Goal: Check status: Check status

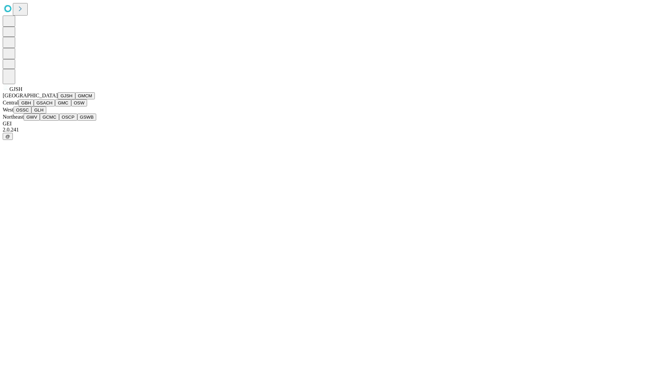
click at [58, 99] on button "GJSH" at bounding box center [67, 95] width 18 height 7
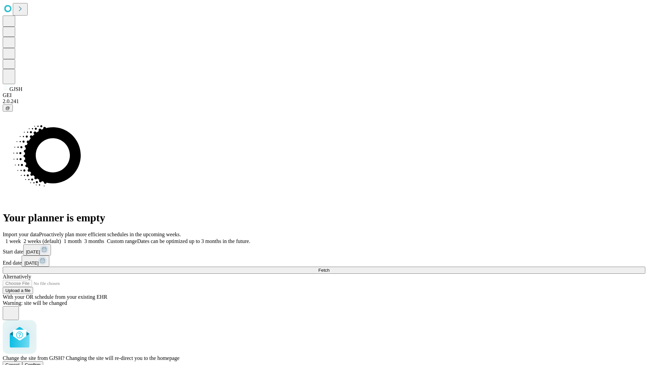
click at [41, 362] on span "Confirm" at bounding box center [33, 364] width 16 height 5
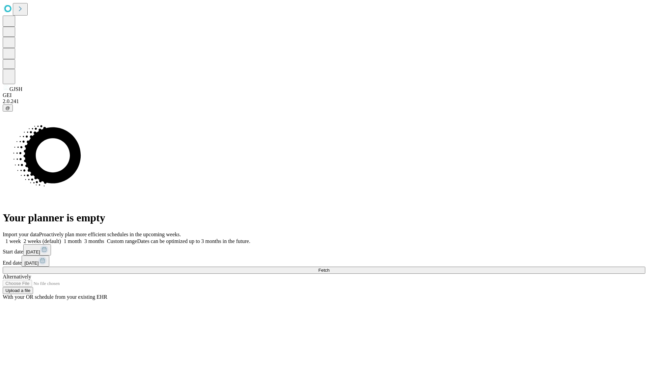
click at [61, 238] on label "2 weeks (default)" at bounding box center [41, 241] width 40 height 6
click at [329, 267] on span "Fetch" at bounding box center [323, 269] width 11 height 5
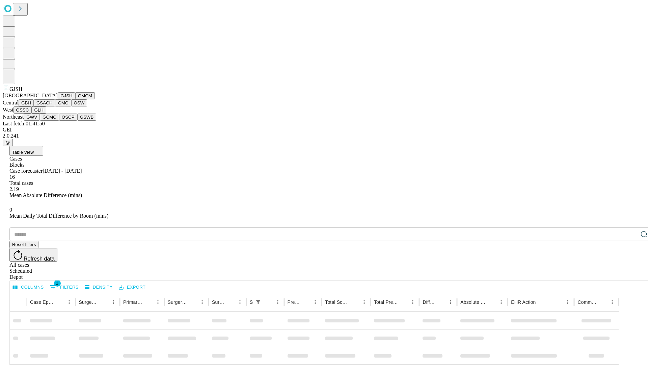
click at [75, 99] on button "GMCM" at bounding box center [85, 95] width 20 height 7
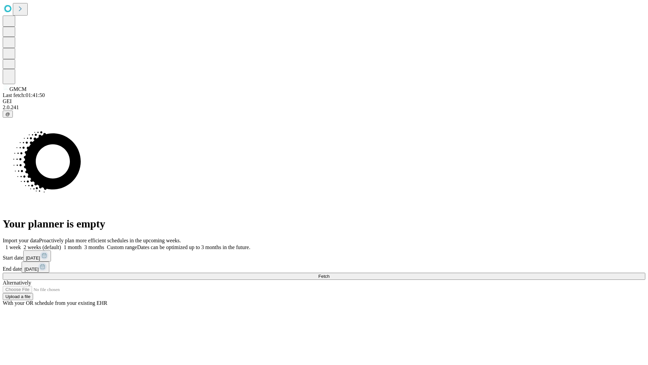
click at [61, 244] on label "2 weeks (default)" at bounding box center [41, 247] width 40 height 6
click at [329, 273] on span "Fetch" at bounding box center [323, 275] width 11 height 5
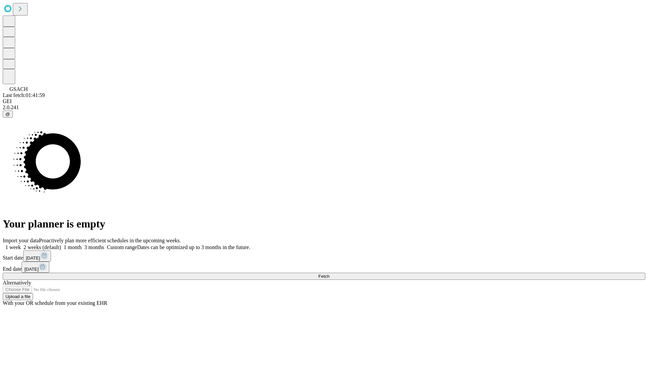
click at [61, 244] on label "2 weeks (default)" at bounding box center [41, 247] width 40 height 6
click at [329, 273] on span "Fetch" at bounding box center [323, 275] width 11 height 5
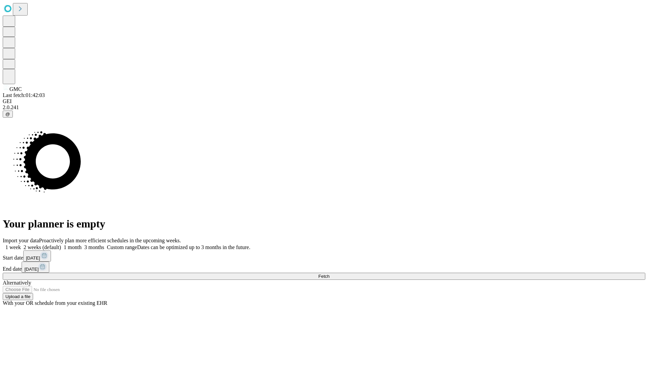
click at [61, 244] on label "2 weeks (default)" at bounding box center [41, 247] width 40 height 6
click at [329, 273] on span "Fetch" at bounding box center [323, 275] width 11 height 5
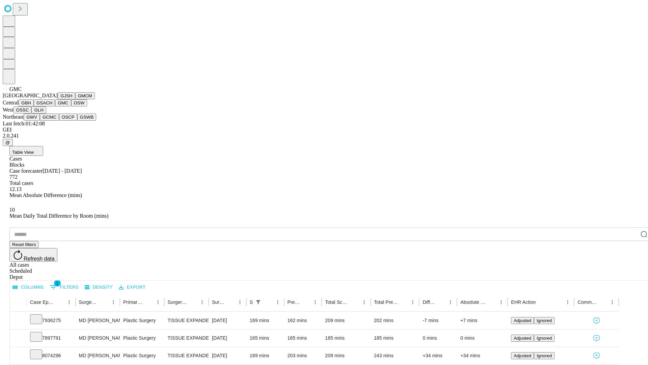
click at [71, 106] on button "OSW" at bounding box center [79, 102] width 16 height 7
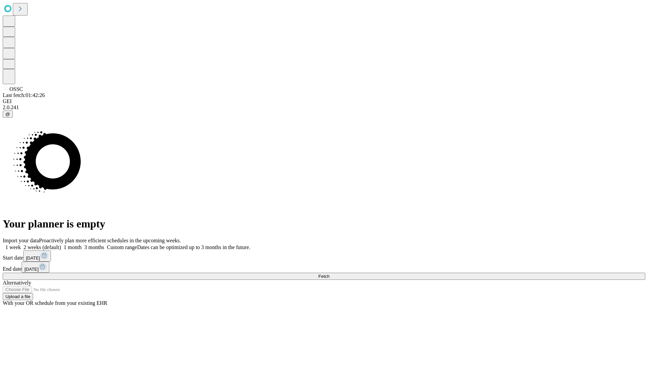
click at [61, 244] on label "2 weeks (default)" at bounding box center [41, 247] width 40 height 6
click at [329, 273] on span "Fetch" at bounding box center [323, 275] width 11 height 5
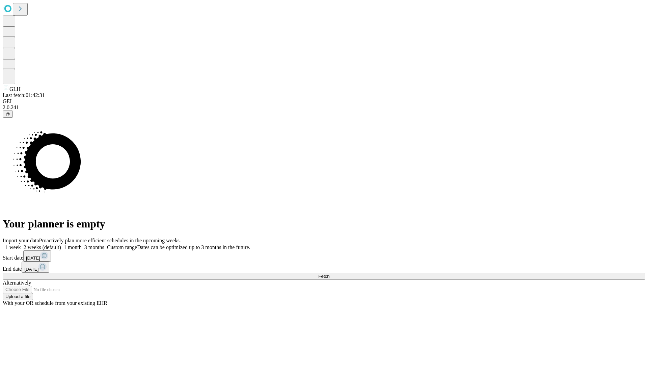
click at [61, 244] on label "2 weeks (default)" at bounding box center [41, 247] width 40 height 6
click at [329, 273] on span "Fetch" at bounding box center [323, 275] width 11 height 5
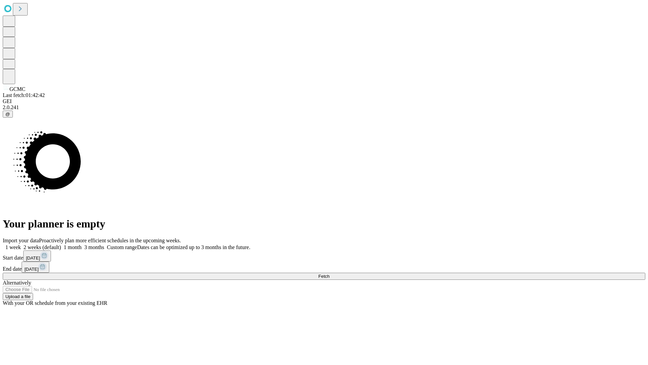
click at [61, 244] on label "2 weeks (default)" at bounding box center [41, 247] width 40 height 6
click at [329, 273] on span "Fetch" at bounding box center [323, 275] width 11 height 5
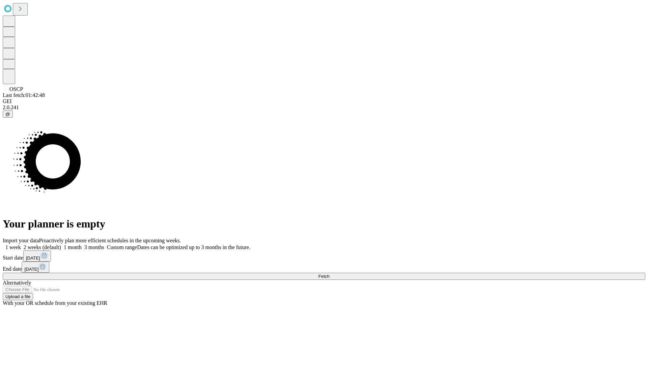
click at [61, 244] on label "2 weeks (default)" at bounding box center [41, 247] width 40 height 6
click at [329, 273] on span "Fetch" at bounding box center [323, 275] width 11 height 5
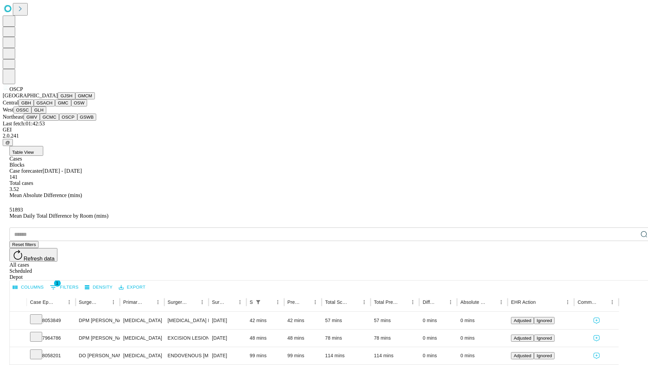
click at [77, 120] on button "GSWB" at bounding box center [86, 116] width 19 height 7
